Goal: Navigation & Orientation: Find specific page/section

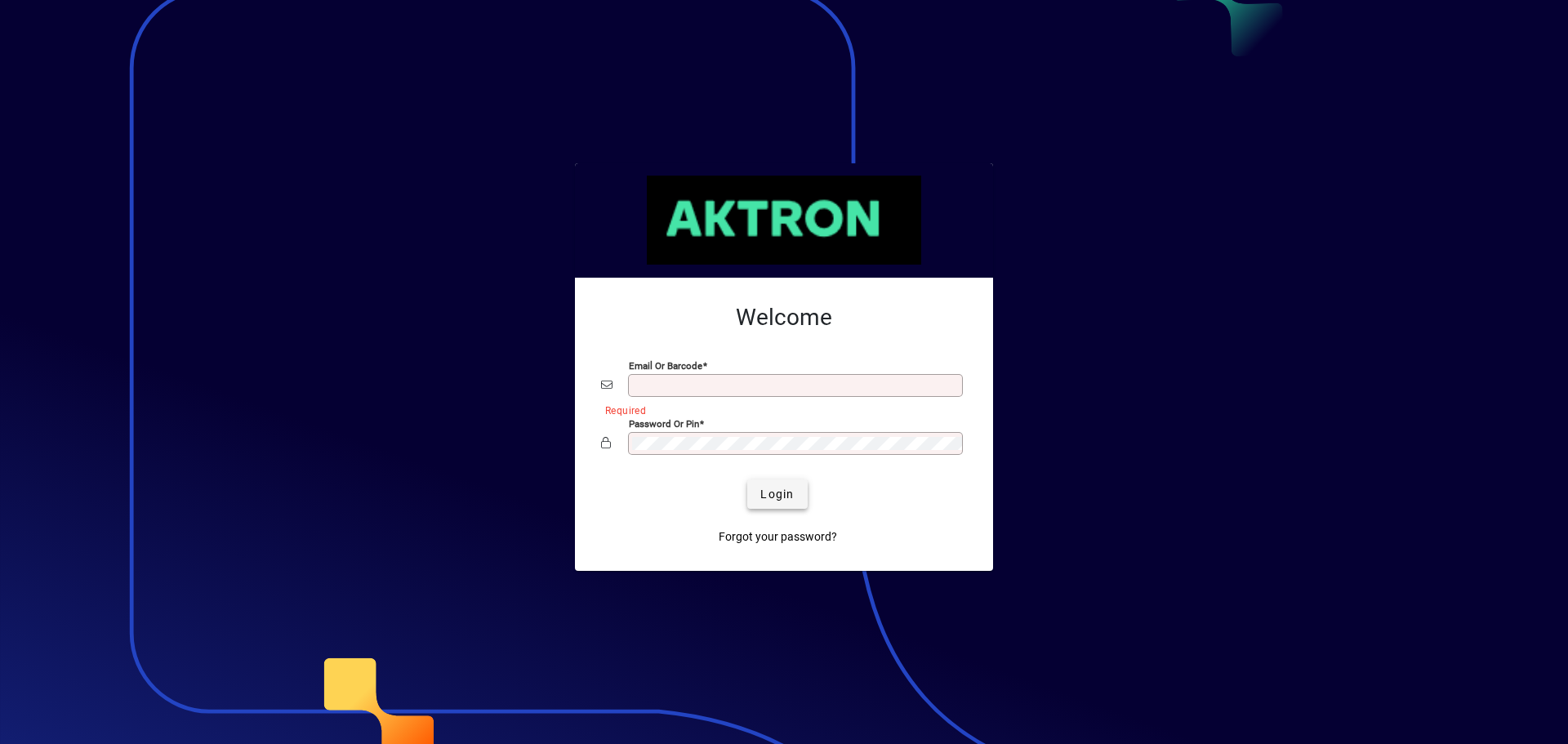
type input "**********"
click at [777, 496] on span "Login" at bounding box center [777, 494] width 34 height 17
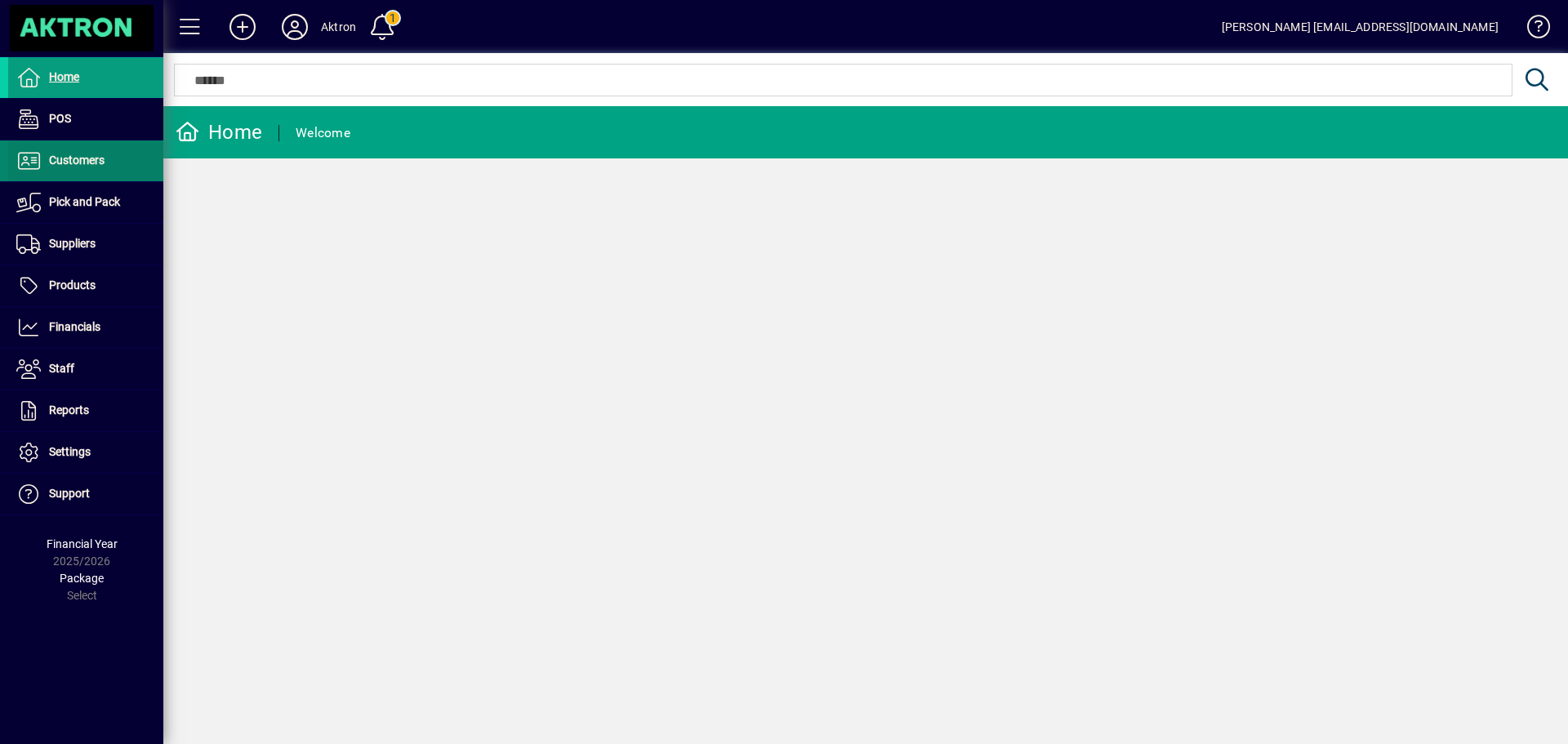
click at [50, 154] on span "Customers" at bounding box center [76, 160] width 55 height 13
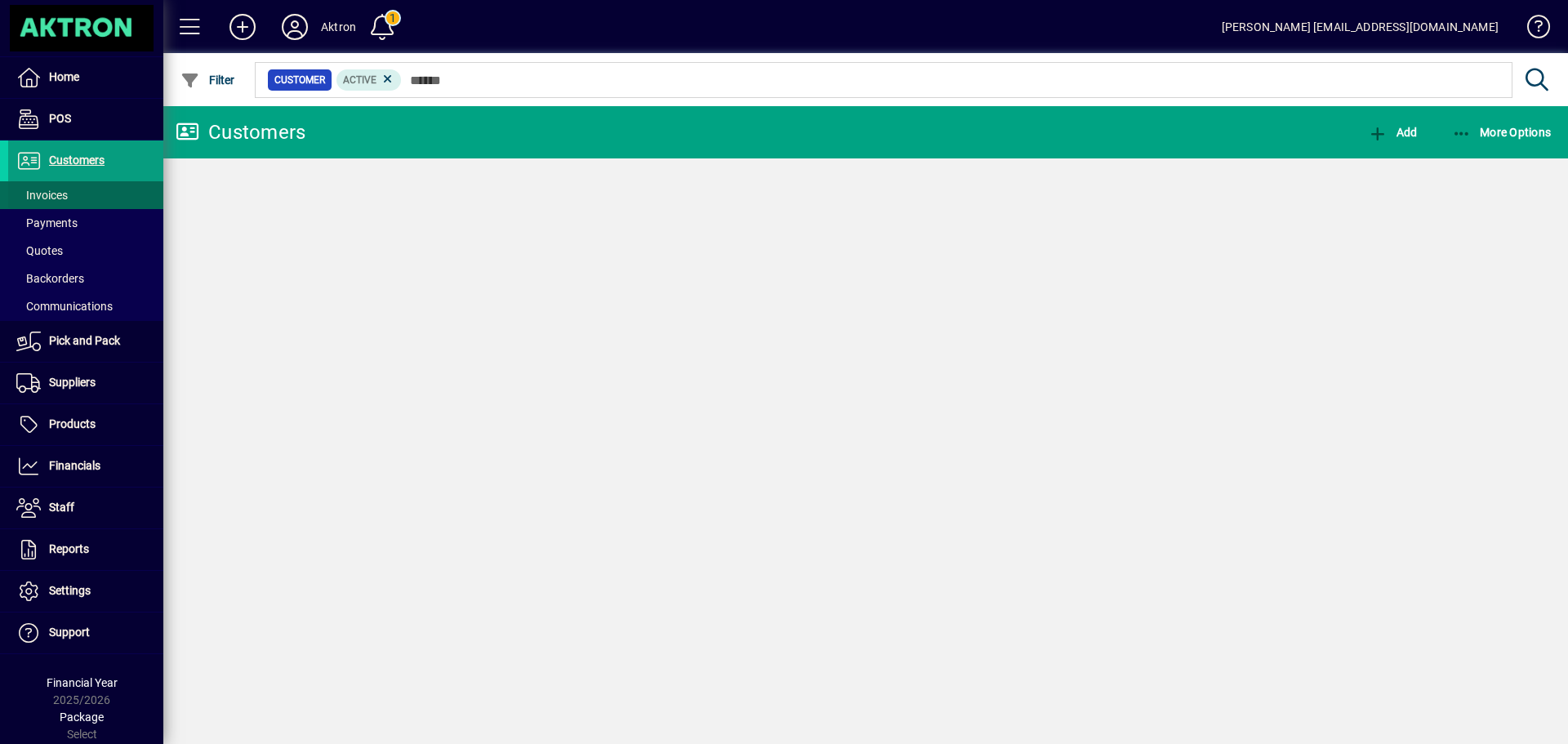
click at [70, 192] on span at bounding box center [86, 195] width 155 height 39
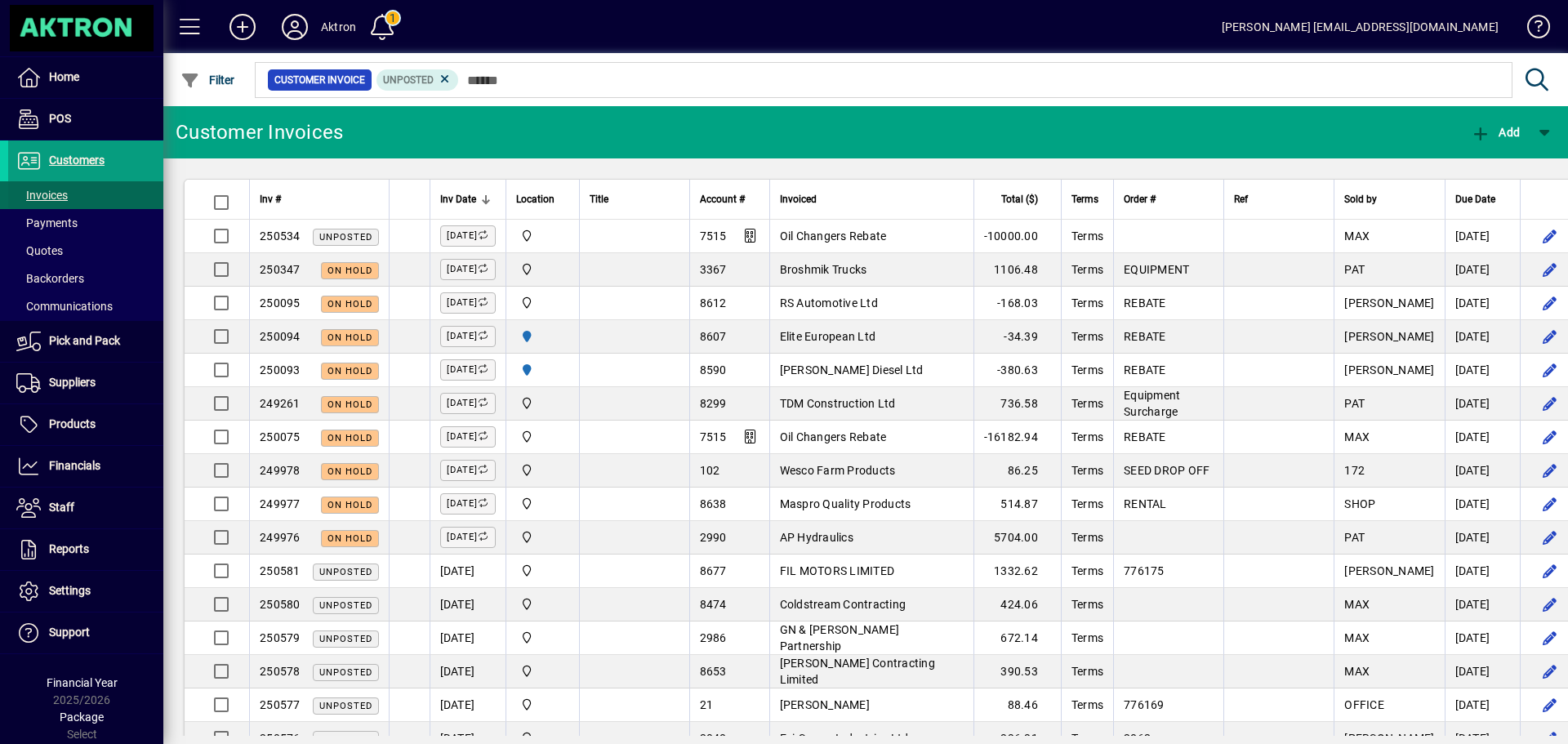
click at [80, 189] on span at bounding box center [86, 195] width 155 height 39
click at [77, 242] on span at bounding box center [86, 250] width 155 height 39
